Goal: Task Accomplishment & Management: Manage account settings

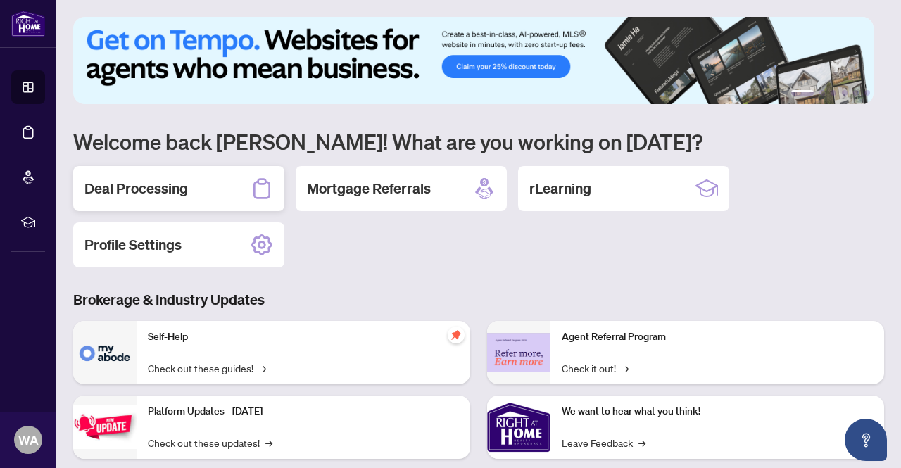
click at [159, 179] on h2 "Deal Processing" at bounding box center [135, 189] width 103 height 20
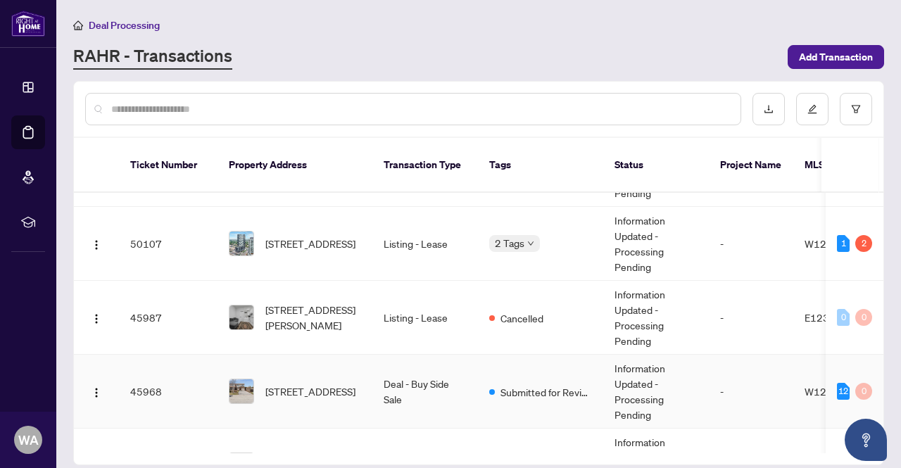
scroll to position [53, 0]
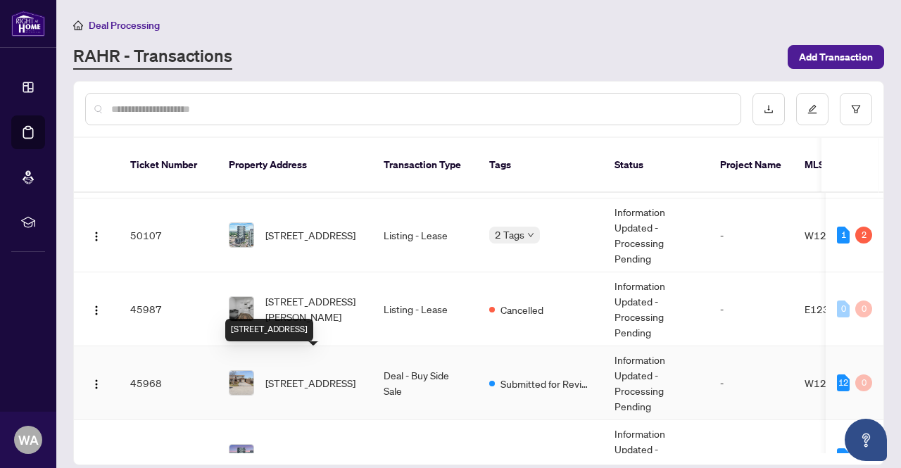
click at [332, 375] on span "60 Pluto Dr, Brampton, Ontario L6V 3W5, Canada" at bounding box center [310, 382] width 90 height 15
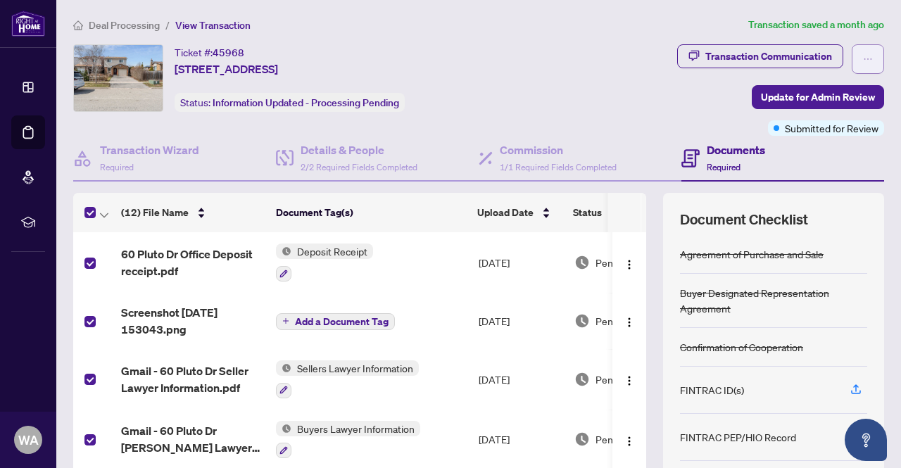
click at [862, 65] on button "button" at bounding box center [868, 59] width 32 height 30
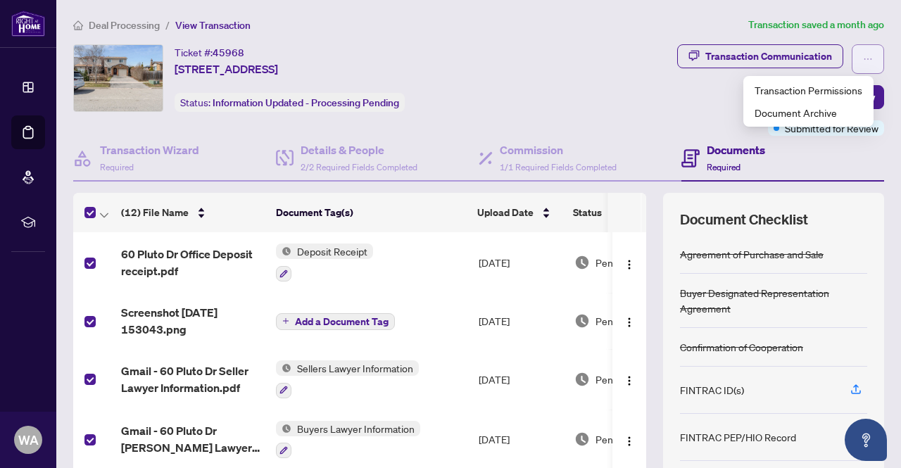
click at [862, 65] on button "button" at bounding box center [868, 59] width 32 height 30
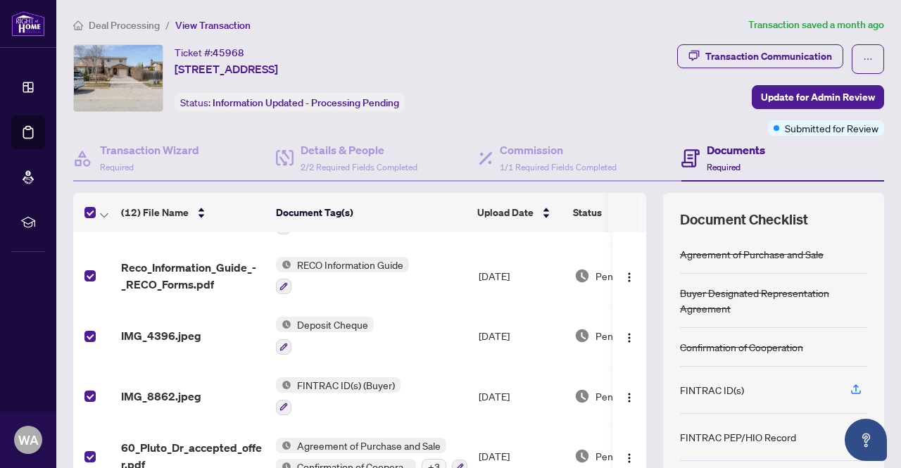
scroll to position [481, 0]
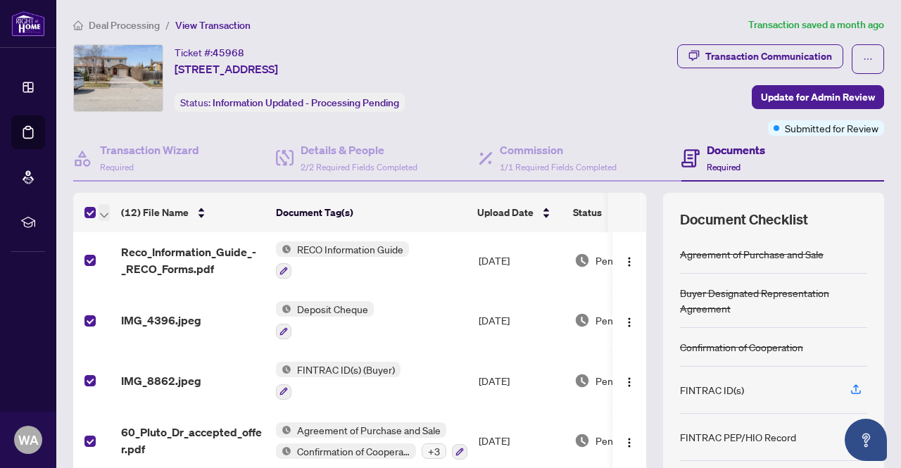
click at [107, 213] on icon "button" at bounding box center [104, 216] width 8 height 6
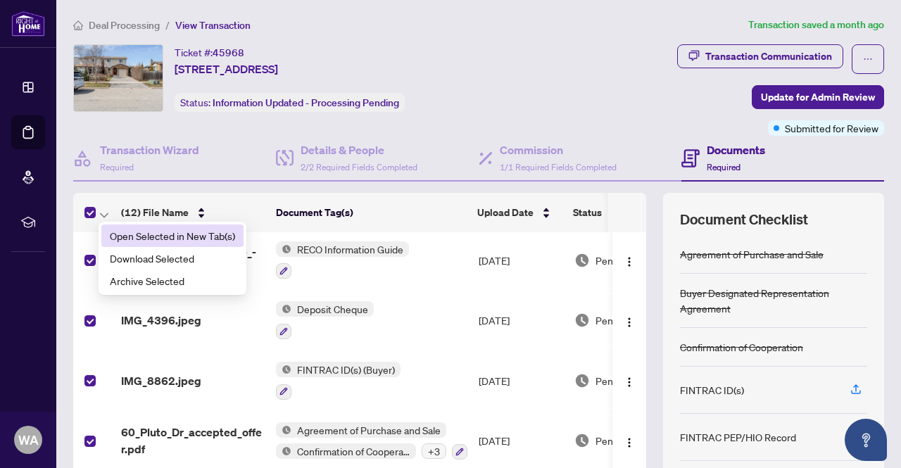
click at [177, 239] on span "Open Selected in New Tab(s)" at bounding box center [172, 235] width 125 height 15
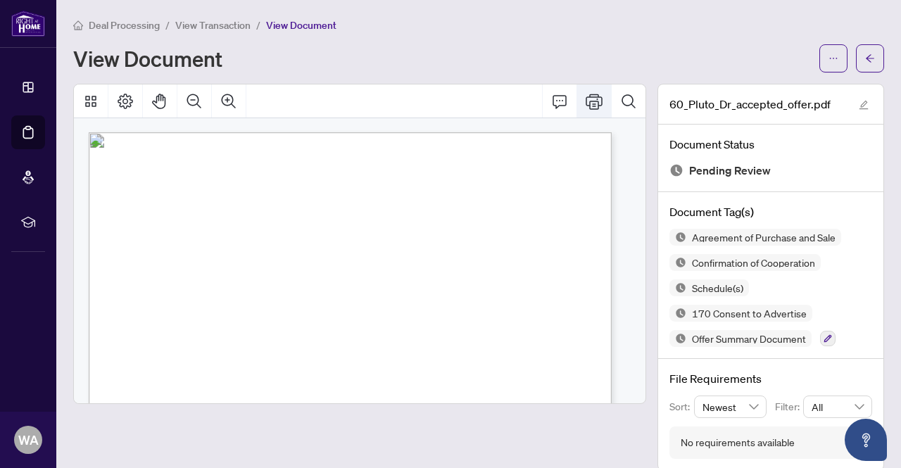
click at [586, 106] on icon "Print" at bounding box center [594, 101] width 17 height 17
click at [231, 25] on span "View Transaction" at bounding box center [212, 25] width 75 height 13
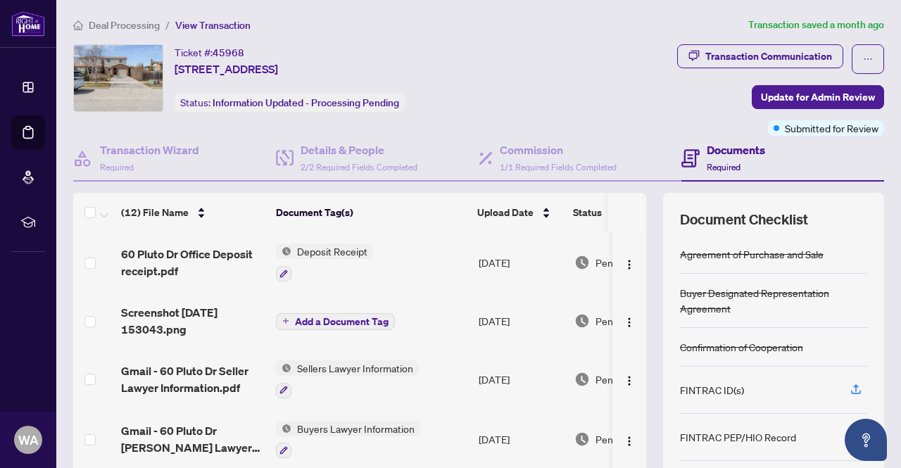
click at [120, 29] on span "Deal Processing" at bounding box center [124, 25] width 71 height 13
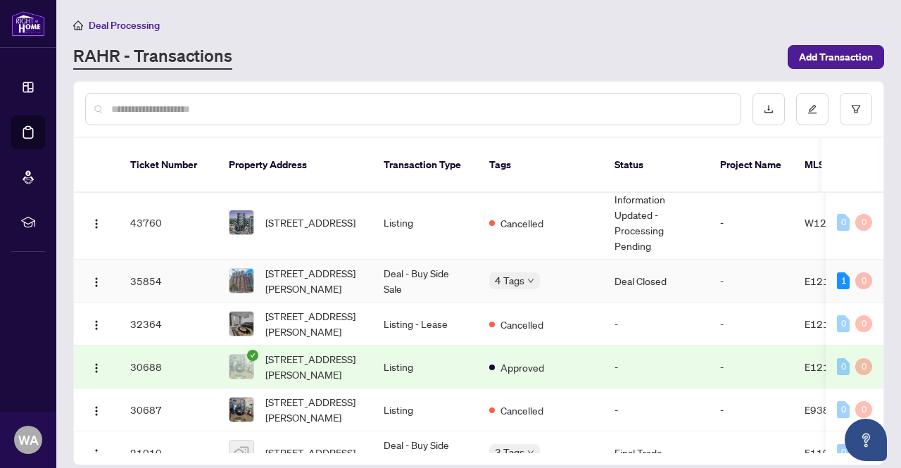
scroll to position [377, 0]
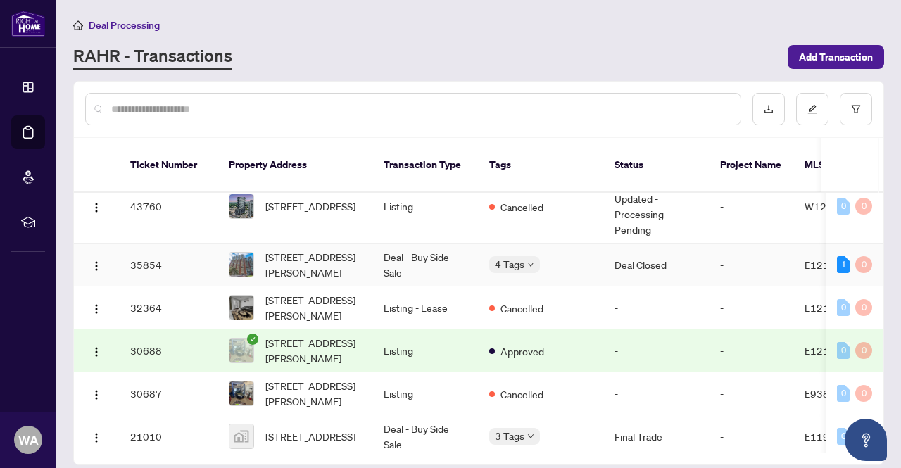
click at [417, 244] on td "Deal - Buy Side Sale" at bounding box center [425, 265] width 106 height 43
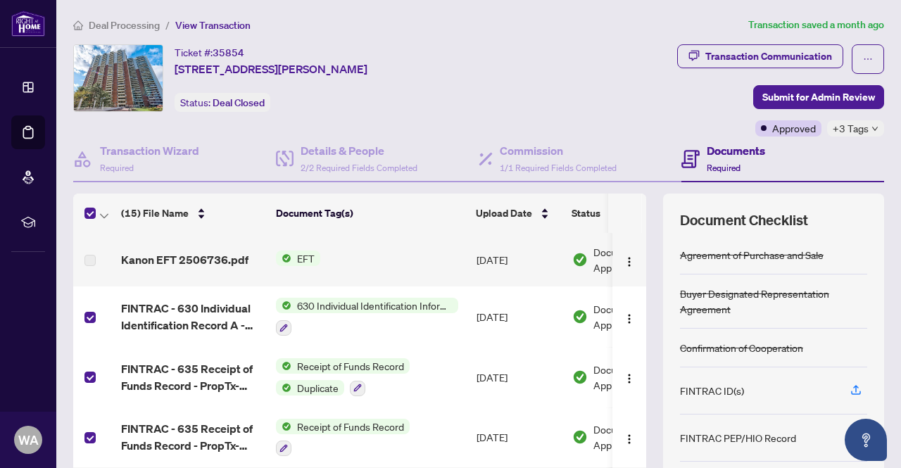
click at [92, 255] on label at bounding box center [89, 260] width 11 height 15
click at [108, 215] on button "button" at bounding box center [104, 213] width 11 height 17
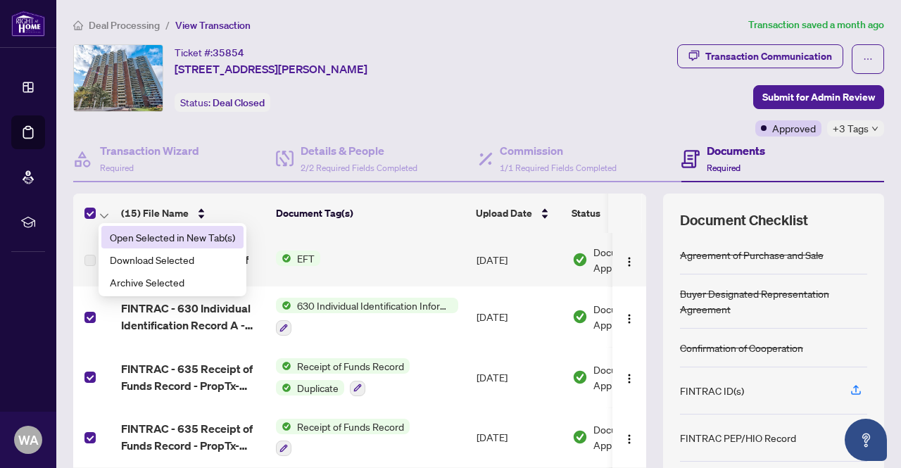
click at [191, 235] on span "Open Selected in New Tab(s)" at bounding box center [172, 236] width 125 height 15
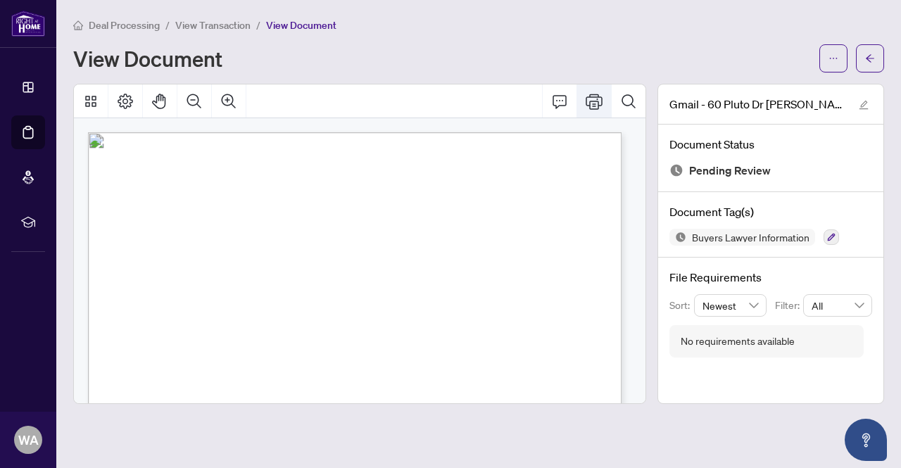
click at [587, 97] on icon "Print" at bounding box center [594, 101] width 17 height 15
click at [598, 101] on icon "Print" at bounding box center [594, 101] width 17 height 15
click at [590, 98] on icon "Print" at bounding box center [594, 101] width 17 height 17
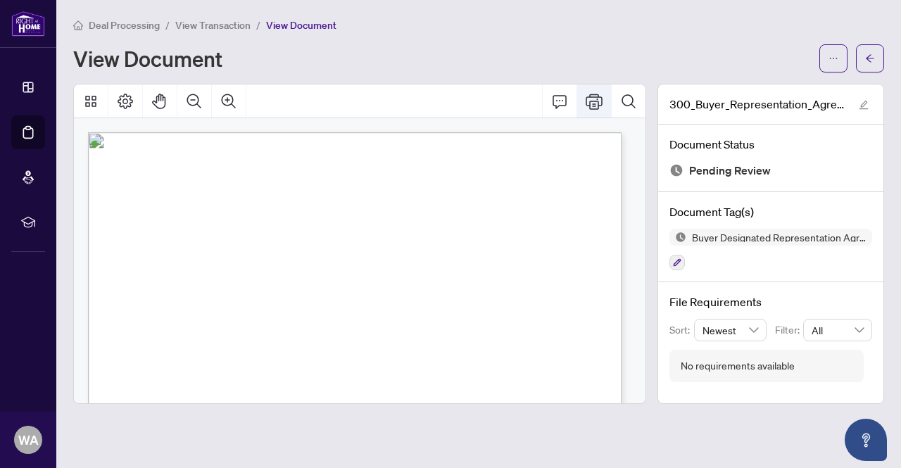
click at [597, 102] on icon "Print" at bounding box center [594, 101] width 17 height 17
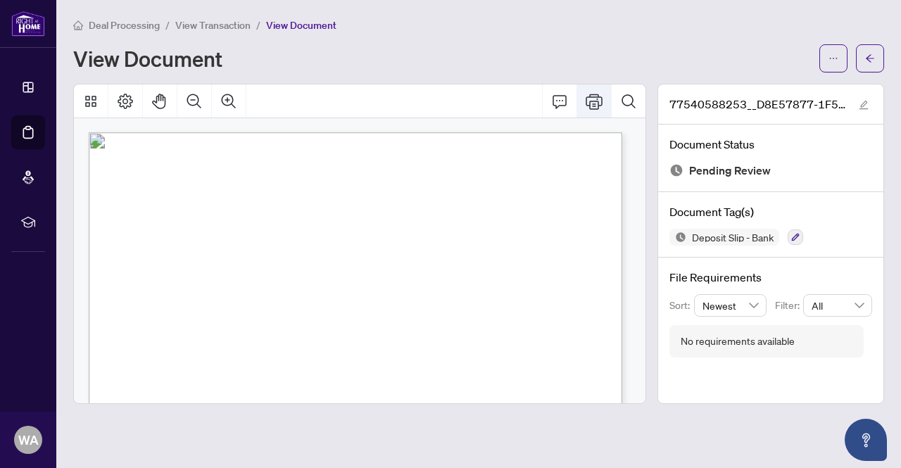
click at [597, 104] on icon "Print" at bounding box center [594, 101] width 17 height 17
click at [585, 96] on button "Print" at bounding box center [594, 101] width 34 height 34
click at [597, 105] on icon "Print" at bounding box center [594, 101] width 17 height 17
click at [589, 105] on icon "Print" at bounding box center [594, 101] width 17 height 15
click at [593, 99] on icon "Print" at bounding box center [594, 101] width 17 height 17
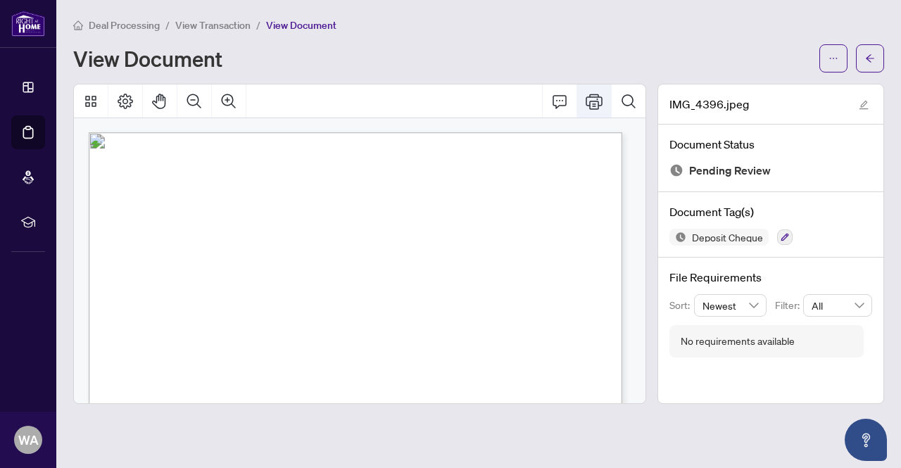
click at [596, 96] on icon "Print" at bounding box center [594, 101] width 17 height 15
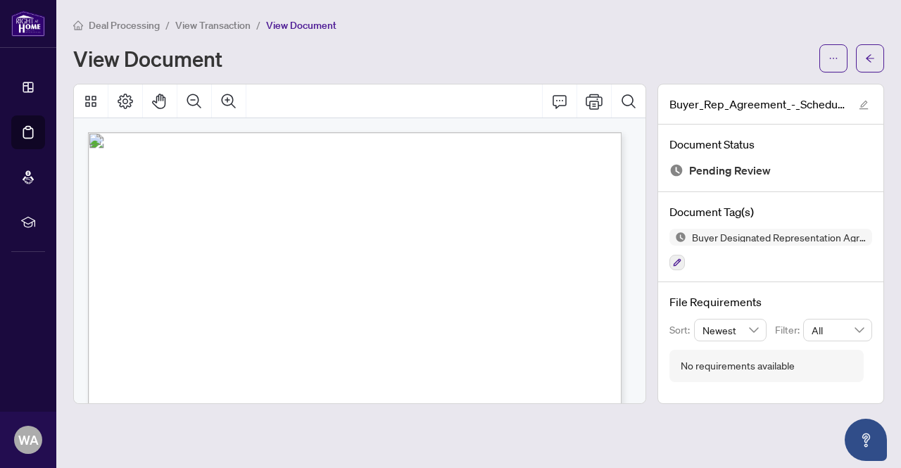
click at [597, 96] on icon "Print" at bounding box center [594, 101] width 17 height 17
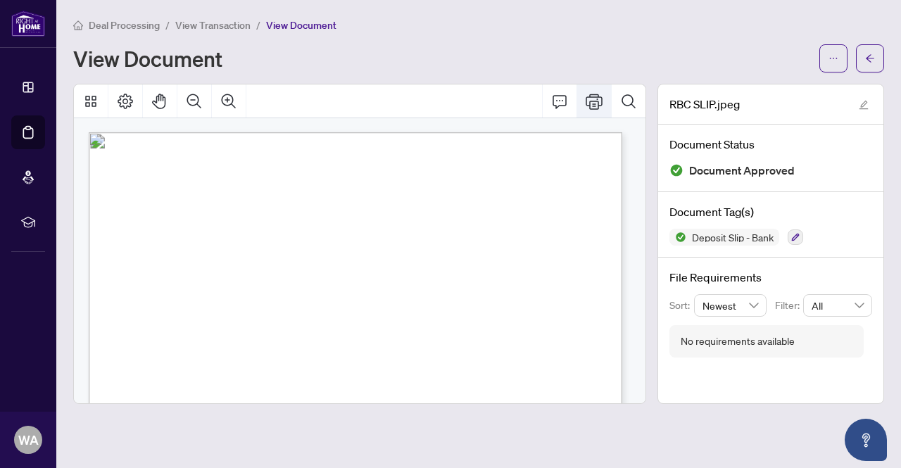
click at [598, 96] on icon "Print" at bounding box center [594, 101] width 17 height 15
click at [601, 93] on icon "Print" at bounding box center [594, 101] width 17 height 17
click at [598, 108] on button "Print" at bounding box center [594, 101] width 34 height 34
click at [593, 103] on icon "Print" at bounding box center [594, 101] width 17 height 15
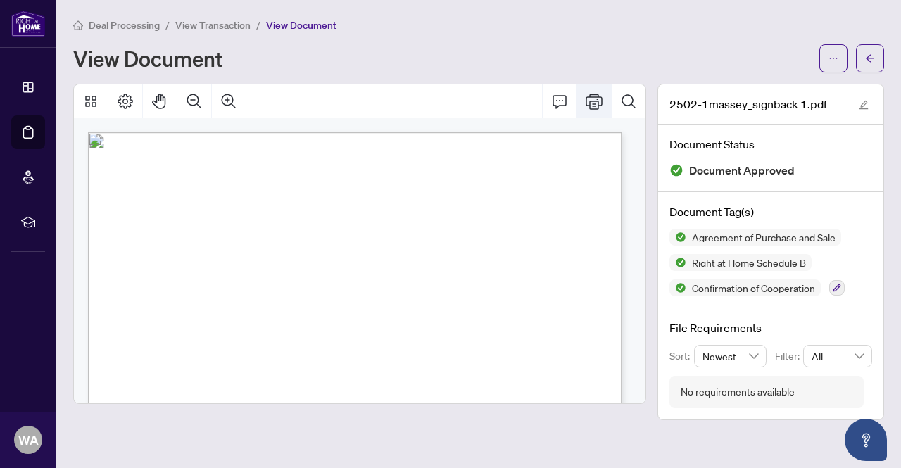
click at [596, 108] on icon "Print" at bounding box center [594, 101] width 17 height 15
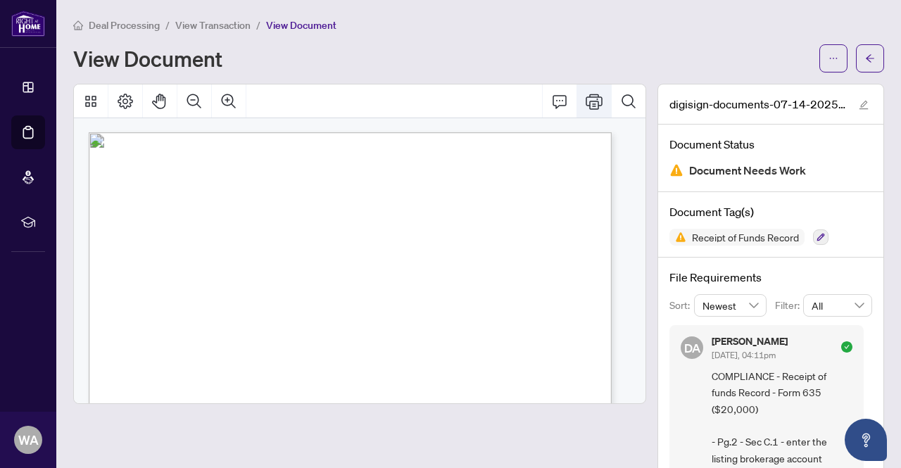
click at [586, 98] on icon "Print" at bounding box center [594, 101] width 17 height 17
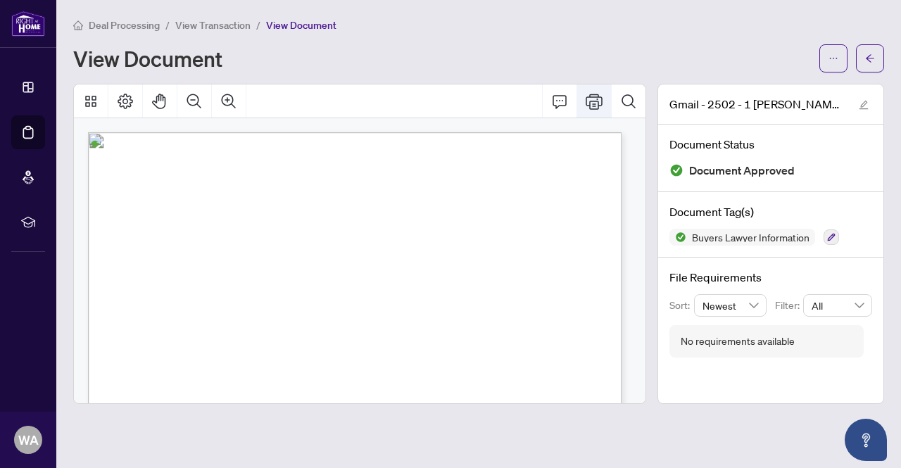
click at [593, 99] on icon "Print" at bounding box center [594, 101] width 17 height 17
click at [600, 106] on icon "Print" at bounding box center [594, 101] width 17 height 17
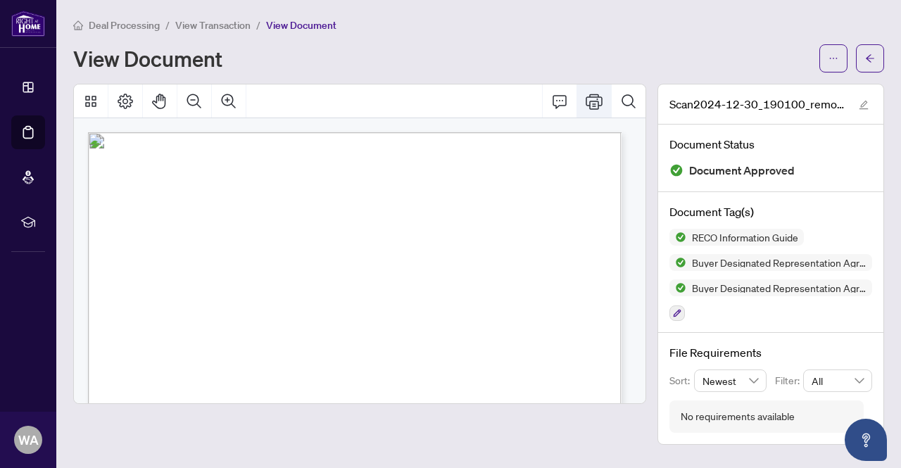
click at [594, 105] on icon "Print" at bounding box center [594, 101] width 17 height 15
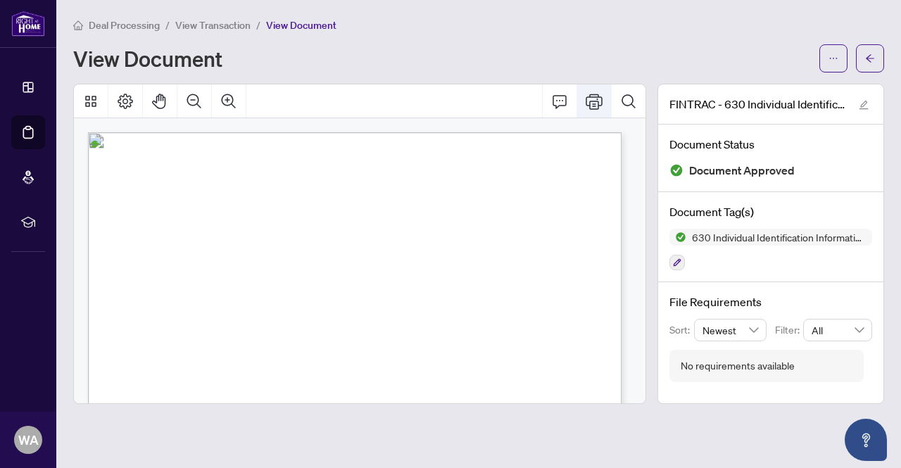
click at [602, 101] on icon "Print" at bounding box center [594, 101] width 17 height 15
click at [601, 99] on icon "Print" at bounding box center [594, 101] width 17 height 17
